Goal: Task Accomplishment & Management: Manage account settings

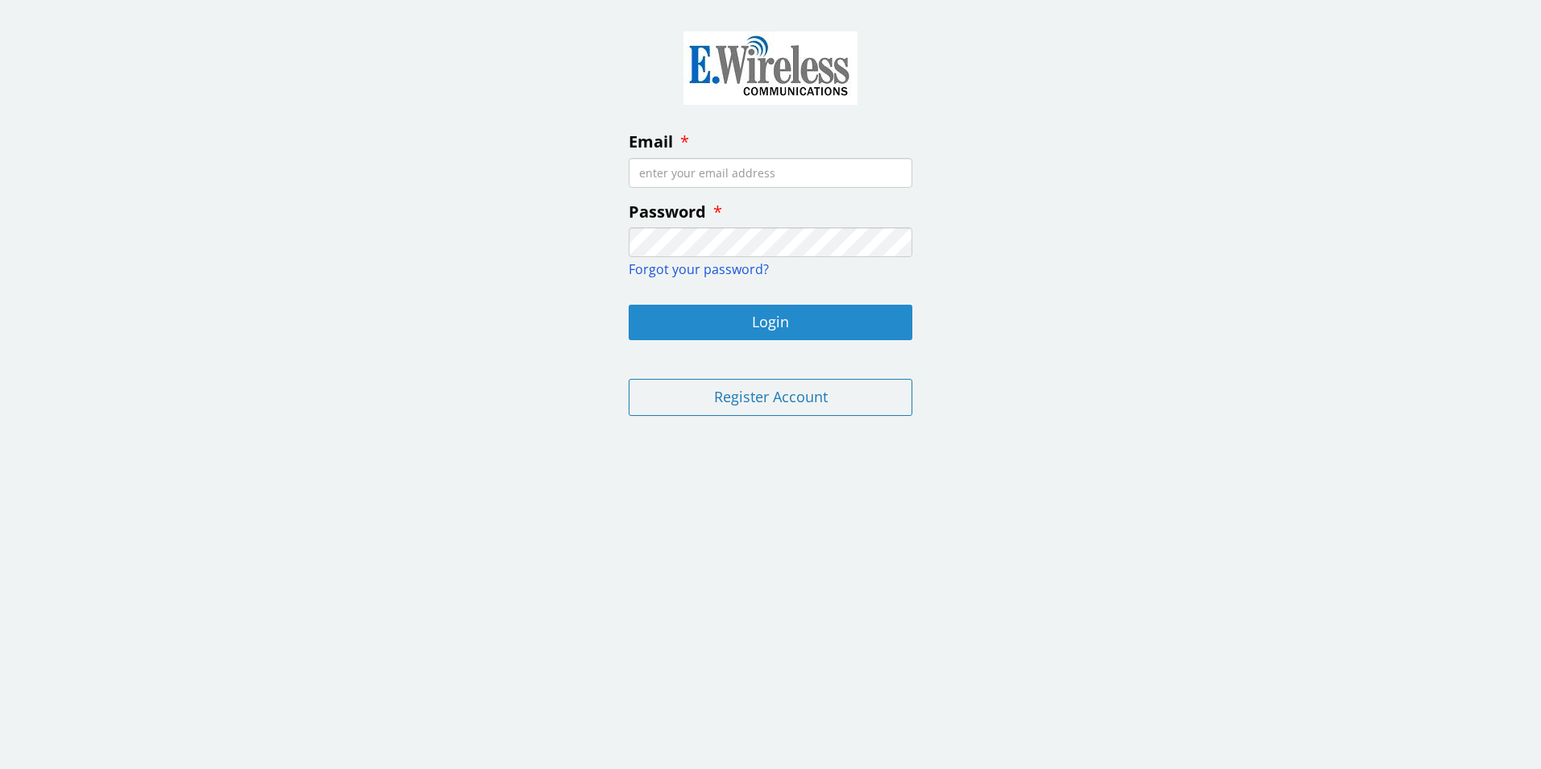
type input "[PERSON_NAME][EMAIL_ADDRESS][PERSON_NAME][DOMAIN_NAME]"
click at [761, 320] on button "Login" at bounding box center [771, 322] width 284 height 35
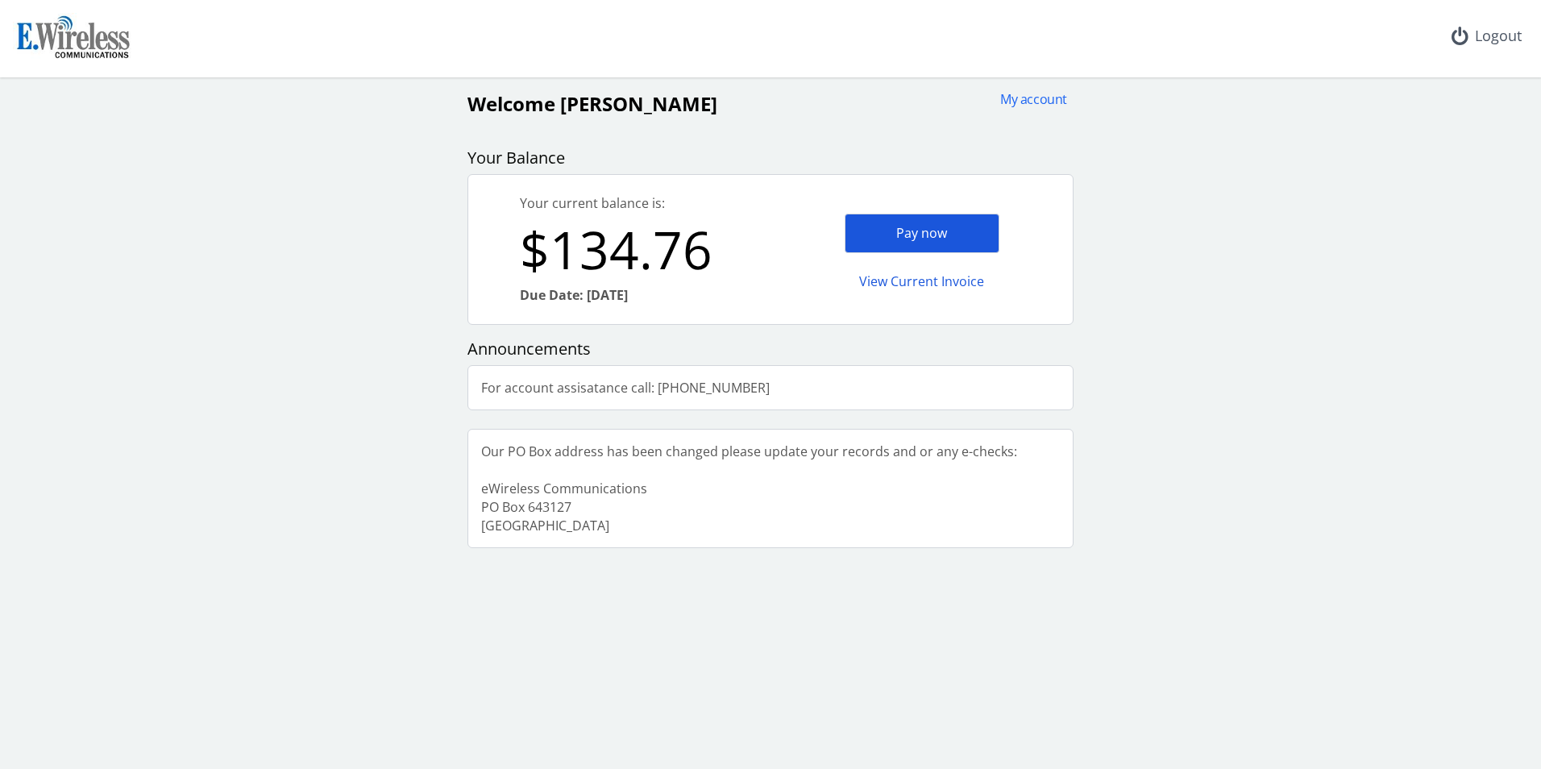
click at [897, 243] on div "Pay now" at bounding box center [922, 234] width 155 height 40
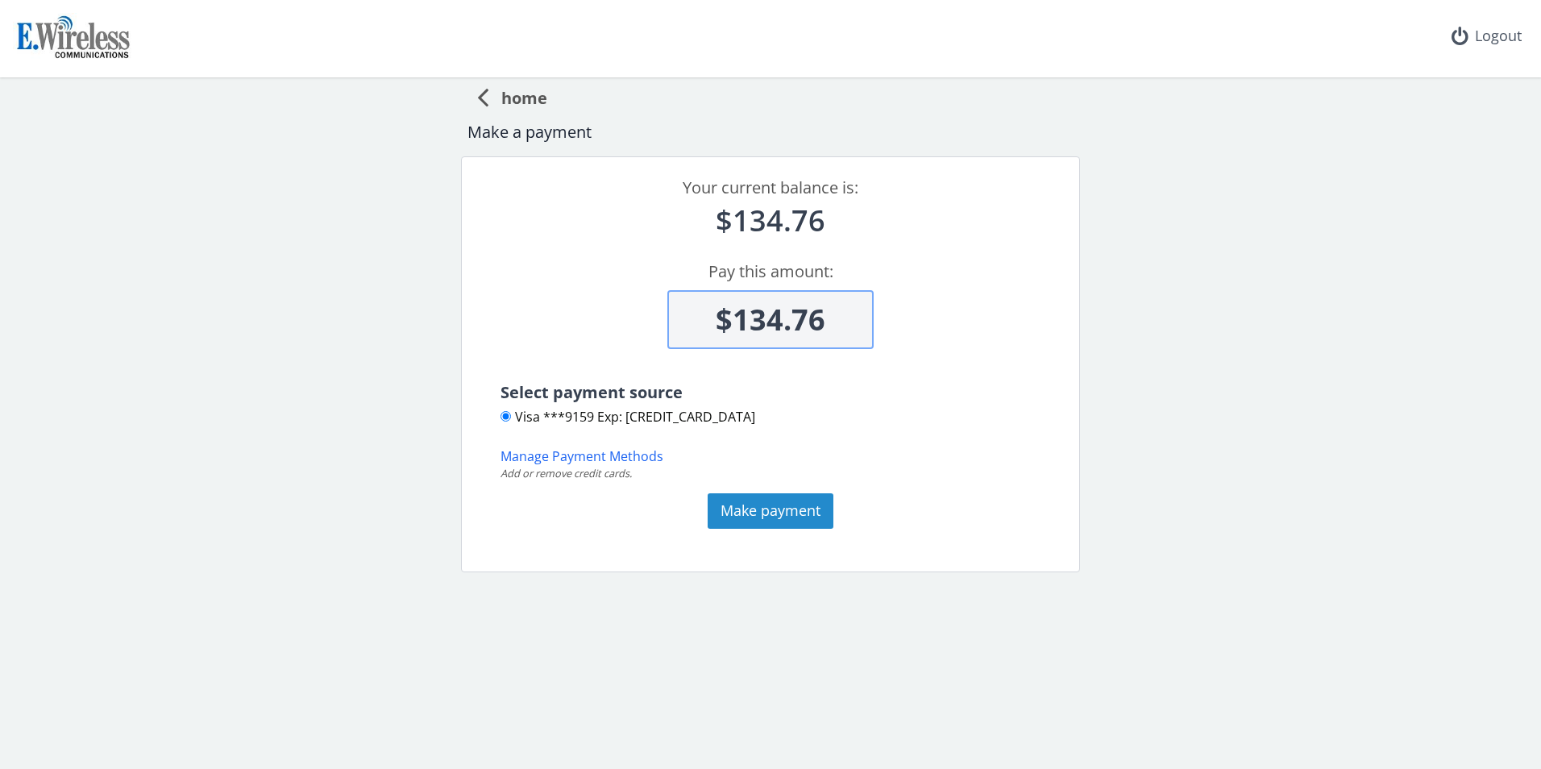
click at [754, 510] on button "Make payment" at bounding box center [771, 510] width 126 height 35
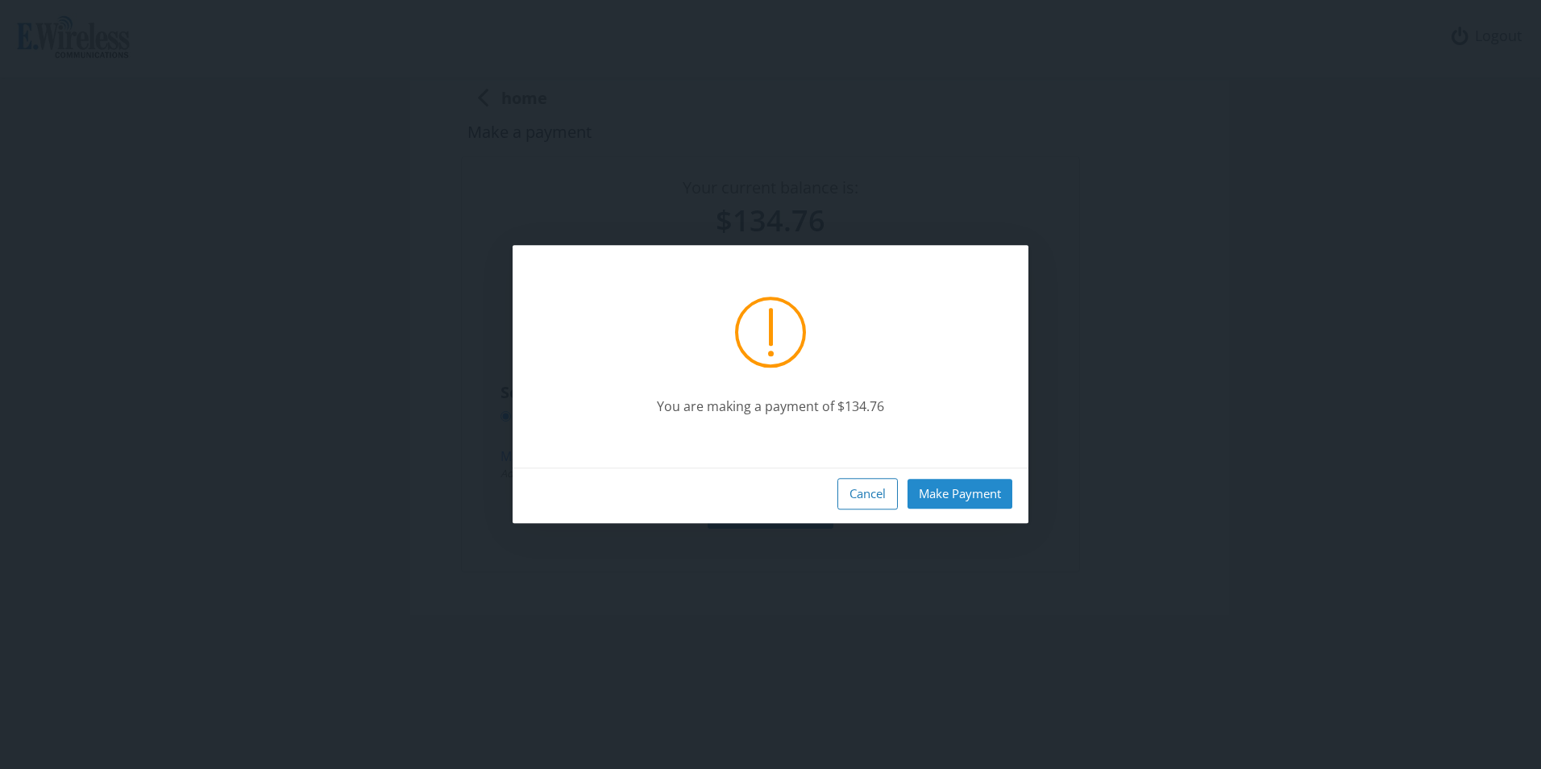
click at [976, 501] on button "Make Payment" at bounding box center [960, 494] width 105 height 30
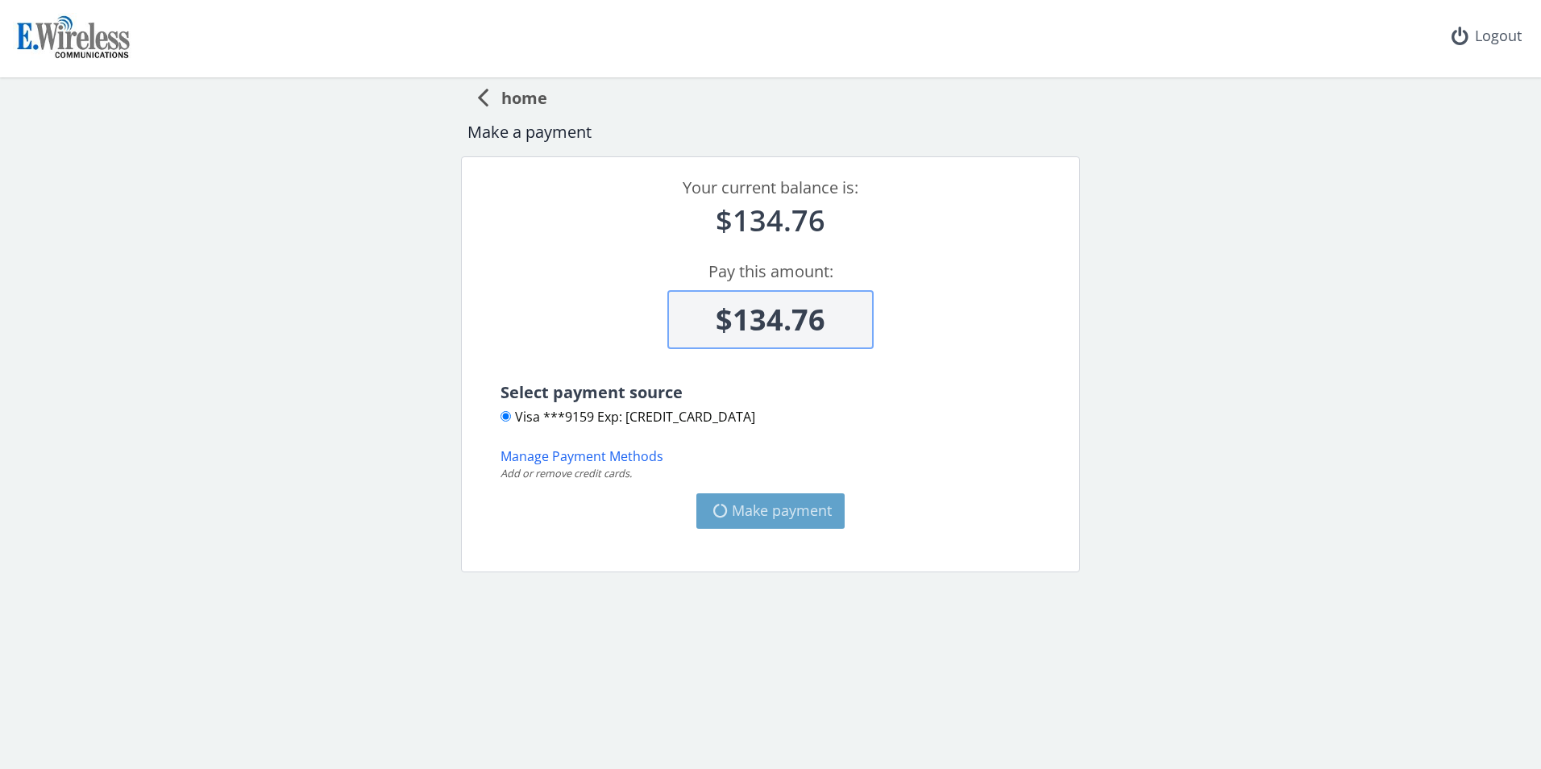
type input "$0"
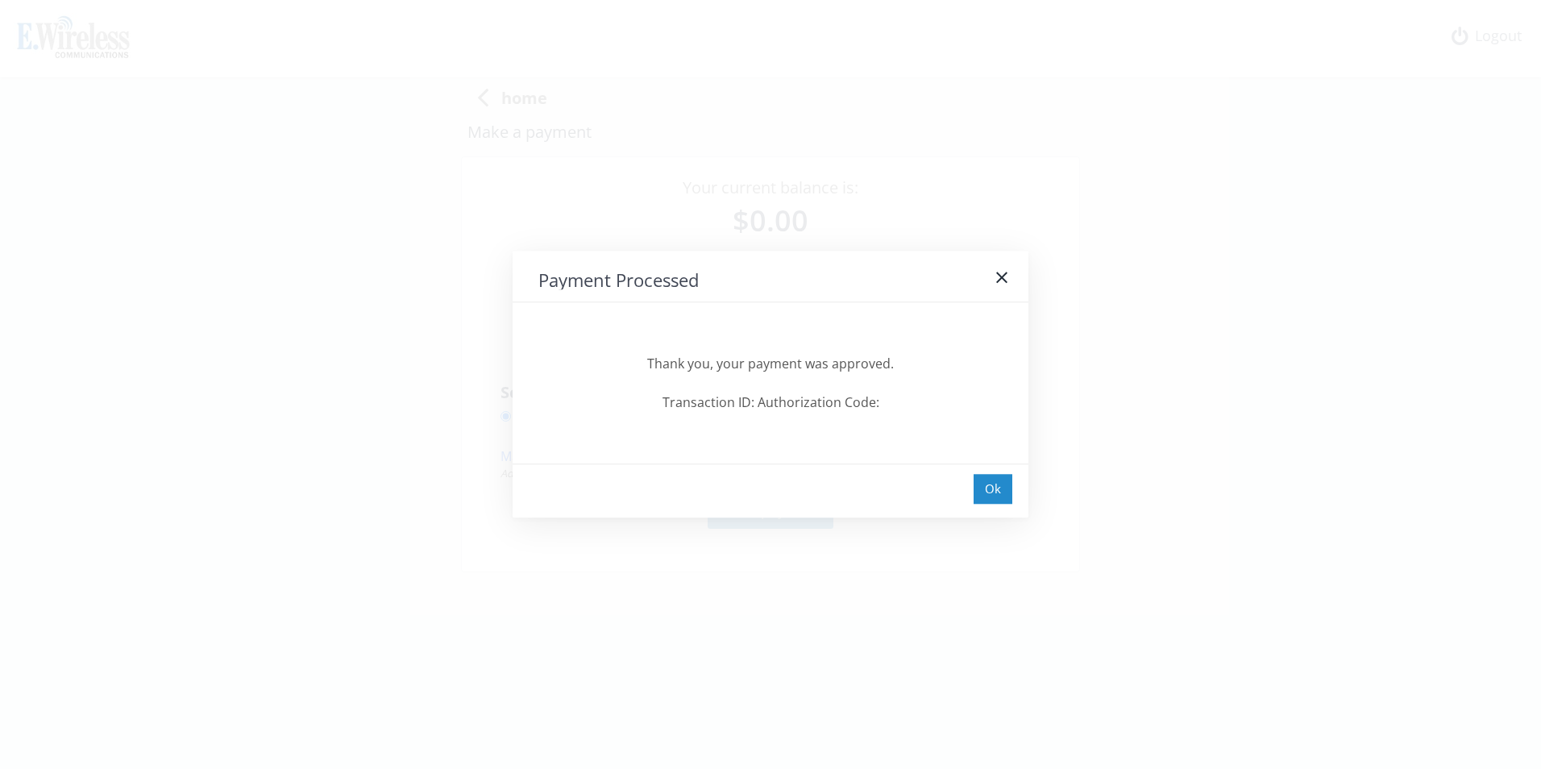
click at [989, 493] on div "Ok" at bounding box center [993, 489] width 39 height 30
